Goal: Find specific page/section: Find specific page/section

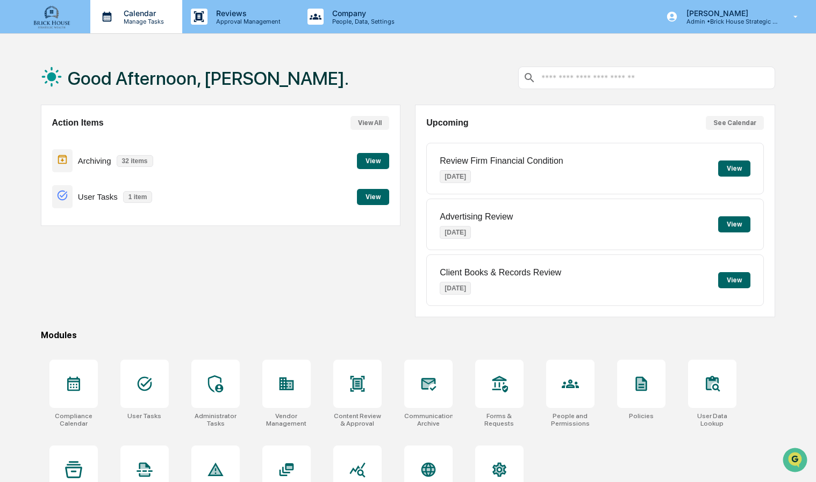
click at [144, 24] on p "Manage Tasks" at bounding box center [142, 22] width 54 height 8
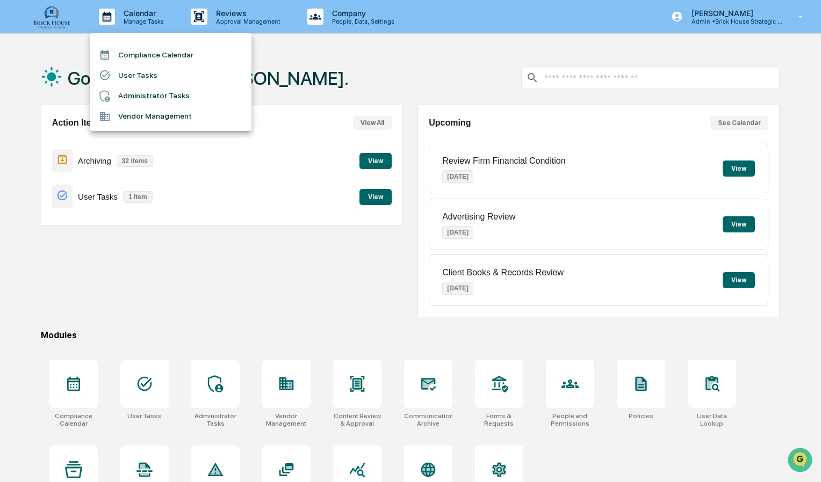
click at [160, 47] on li "Compliance Calendar" at bounding box center [170, 55] width 161 height 20
